Goal: Information Seeking & Learning: Find contact information

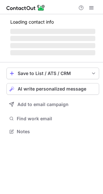
scroll to position [3, 3]
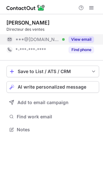
click at [80, 39] on button "View email" at bounding box center [81, 39] width 25 height 6
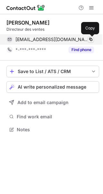
click at [92, 39] on span at bounding box center [90, 39] width 5 height 5
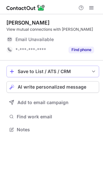
scroll to position [3, 3]
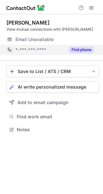
click at [80, 51] on button "Find phone" at bounding box center [81, 49] width 25 height 6
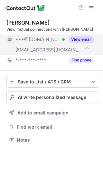
scroll to position [135, 103]
click at [76, 39] on button "View email" at bounding box center [81, 39] width 25 height 6
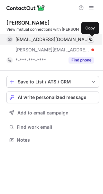
click at [90, 38] on span at bounding box center [90, 39] width 5 height 5
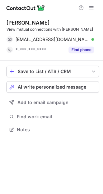
scroll to position [125, 103]
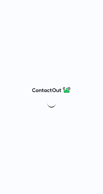
click at [76, 32] on div at bounding box center [51, 97] width 103 height 194
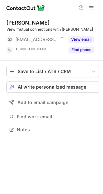
scroll to position [3, 3]
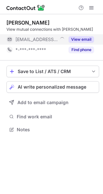
click at [87, 38] on button "View email" at bounding box center [81, 39] width 25 height 6
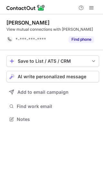
scroll to position [114, 103]
